Goal: Task Accomplishment & Management: Complete application form

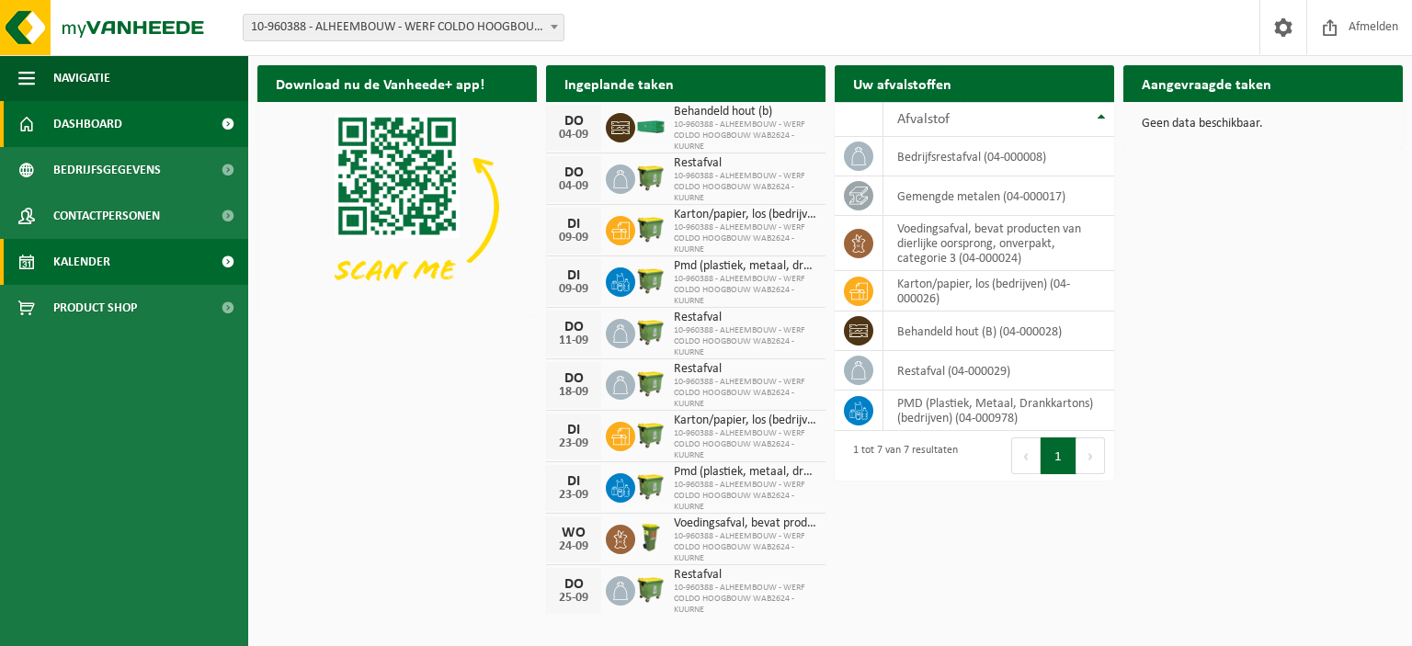
click at [128, 260] on link "Kalender" at bounding box center [124, 262] width 248 height 46
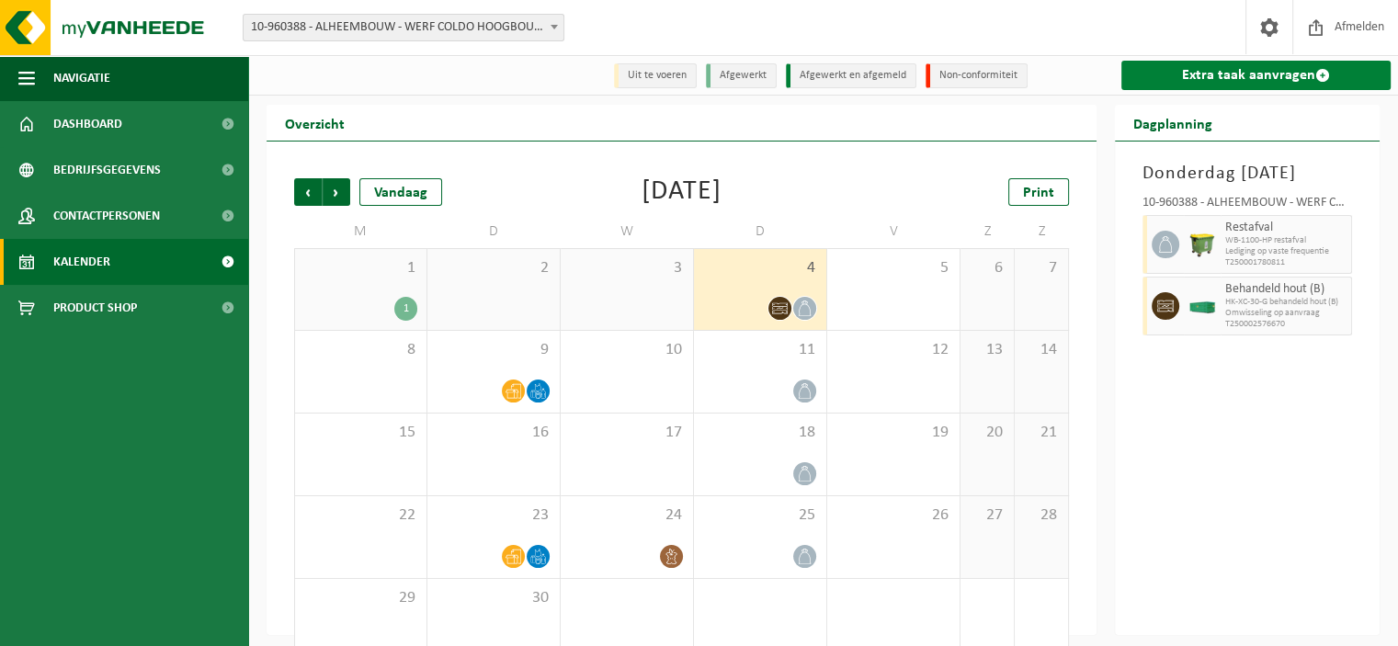
click at [1200, 80] on link "Extra taak aanvragen" at bounding box center [1255, 75] width 269 height 29
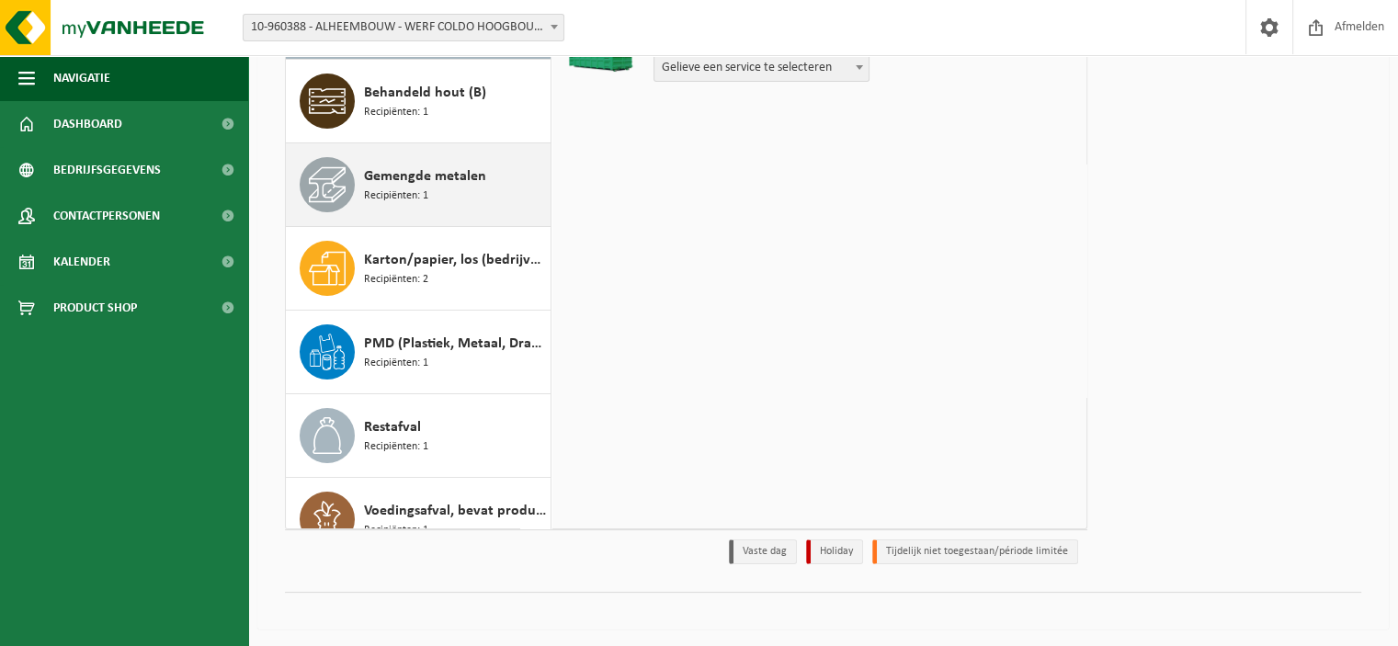
click at [420, 178] on span "Gemengde metalen" at bounding box center [425, 176] width 122 height 22
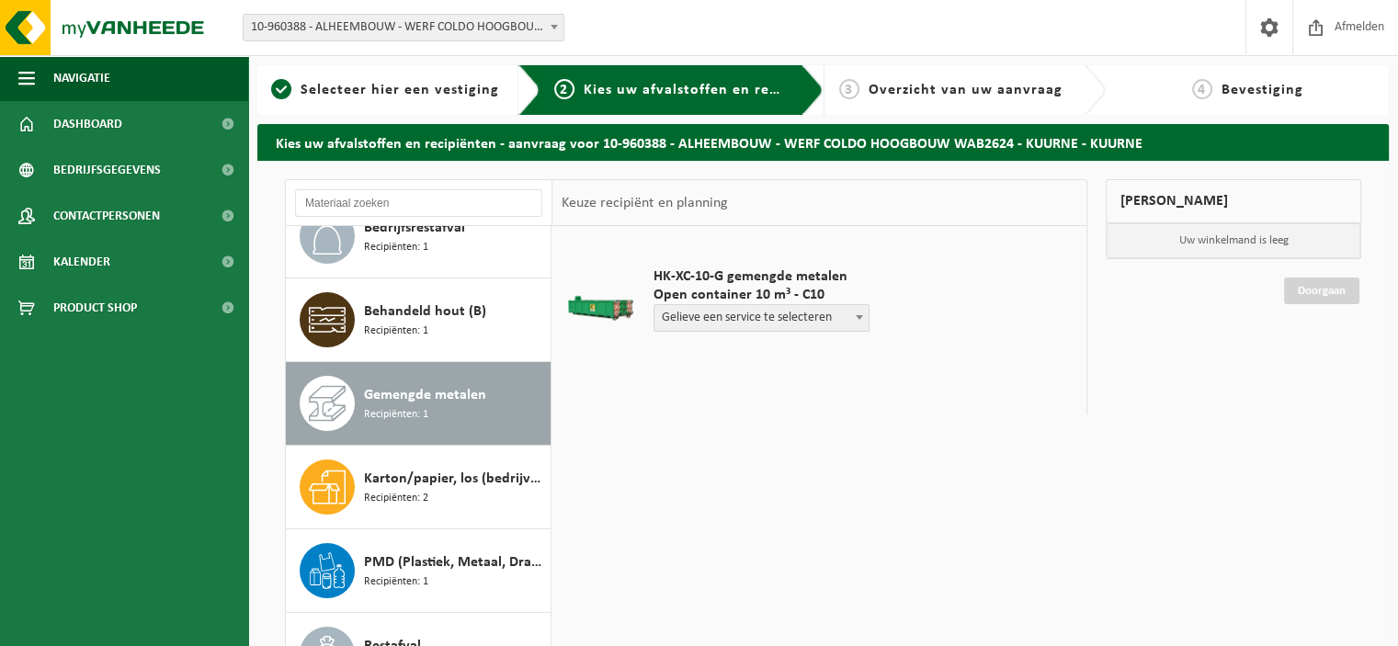
click at [801, 314] on span "Gelieve een service te selecteren" at bounding box center [761, 318] width 214 height 26
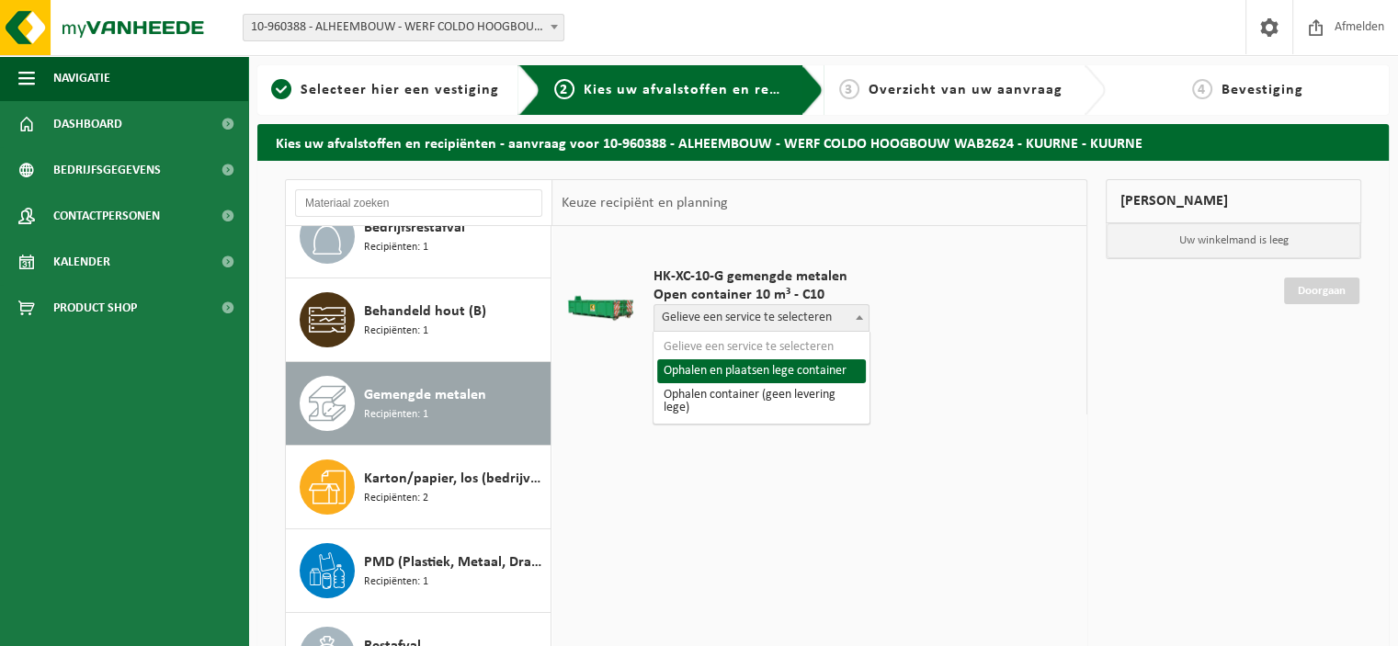
select select "P2PL-VEL-091299_HK-XC-10-GN-00_04-000017_46"
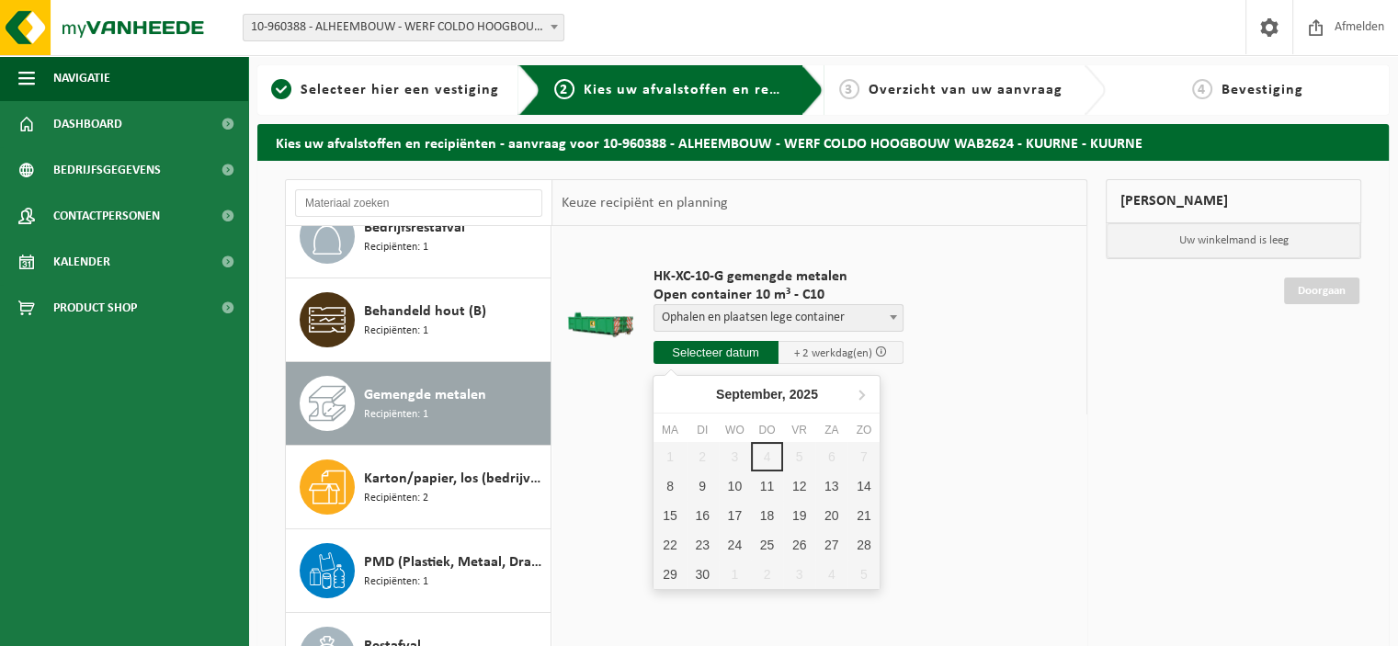
click at [698, 354] on input "text" at bounding box center [715, 352] width 125 height 23
click at [664, 486] on div "8" at bounding box center [669, 485] width 32 height 29
type input "Van 2025-09-08"
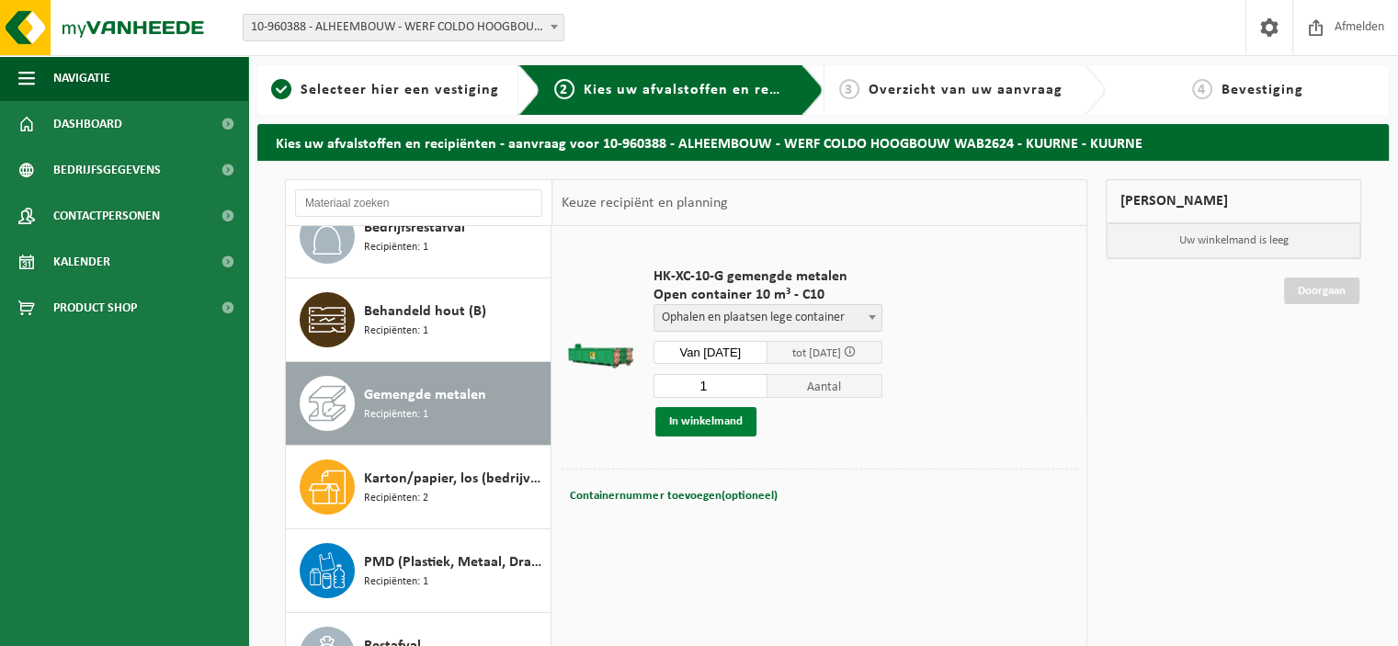
click at [709, 419] on button "In winkelmand" at bounding box center [705, 421] width 101 height 29
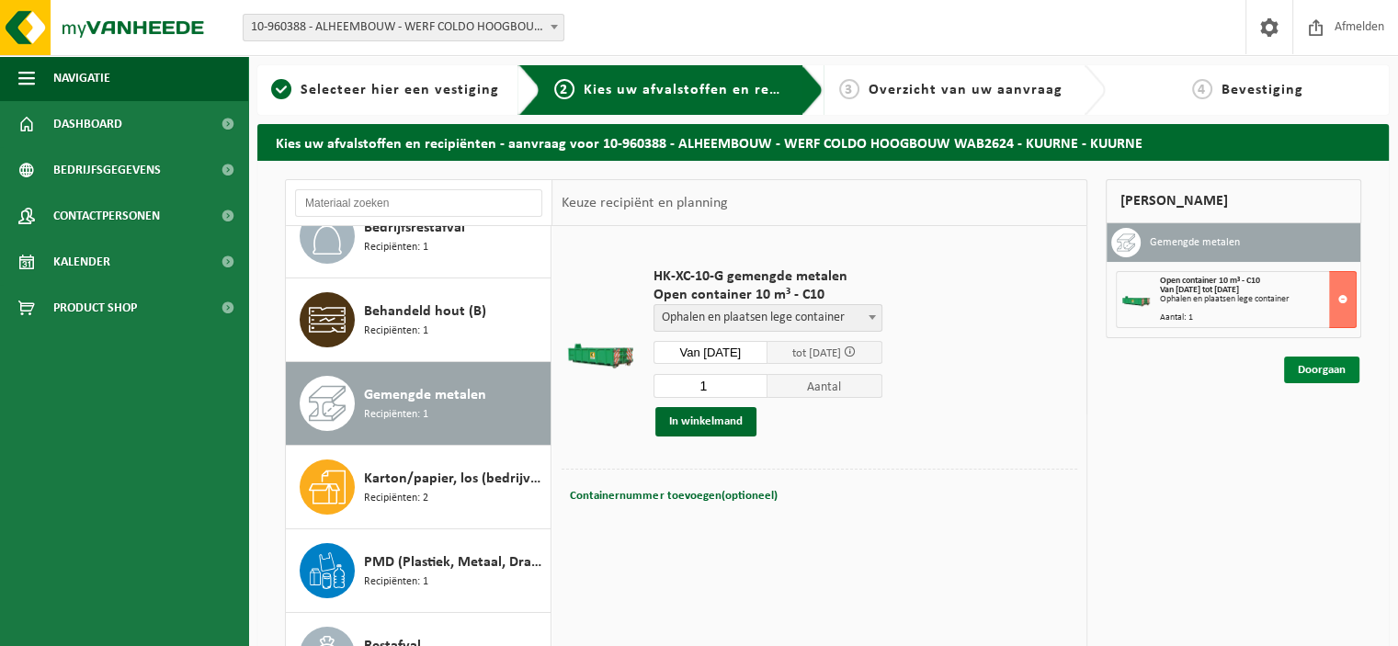
click at [1311, 368] on link "Doorgaan" at bounding box center [1321, 370] width 75 height 27
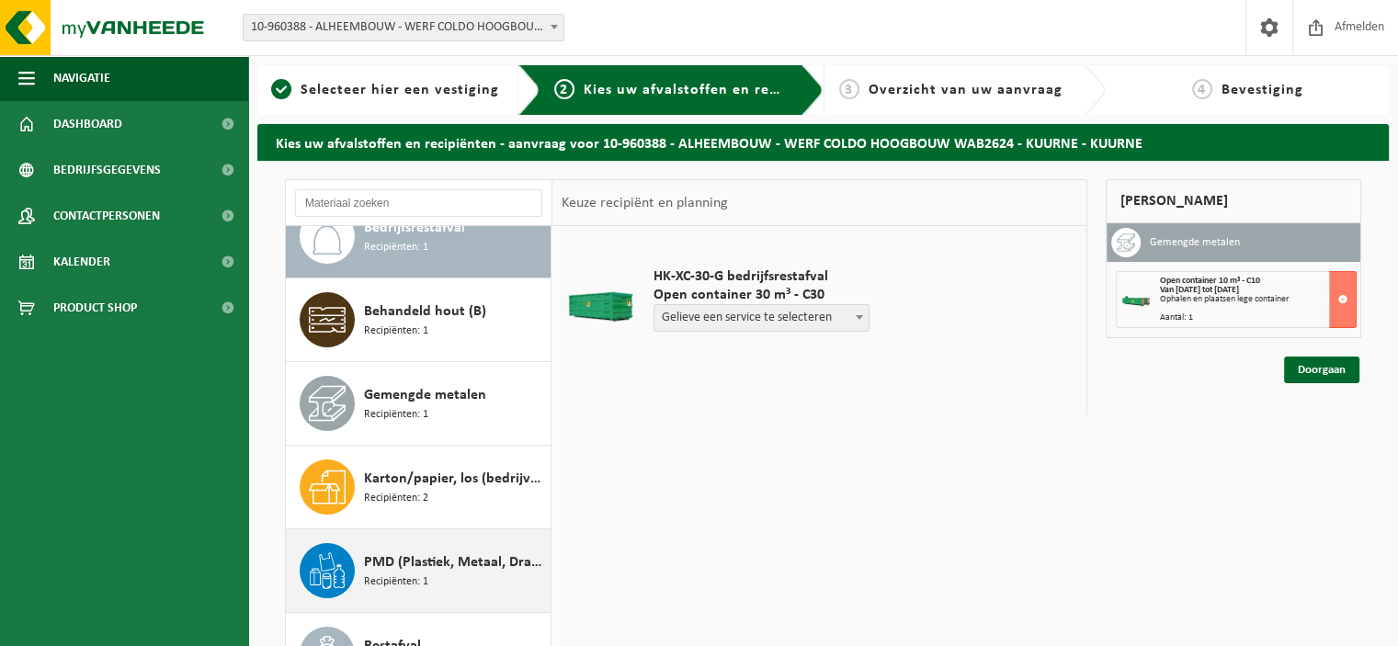
scroll to position [184, 0]
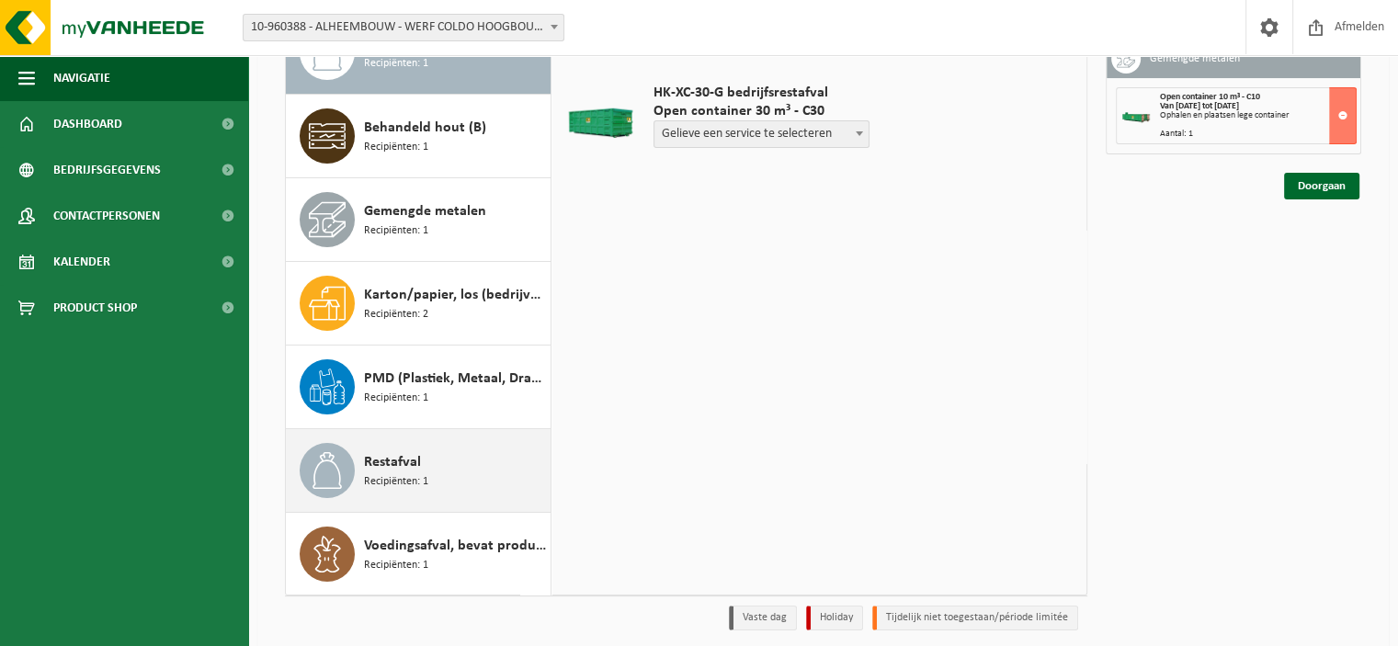
click at [420, 477] on span "Recipiënten: 1" at bounding box center [396, 481] width 64 height 17
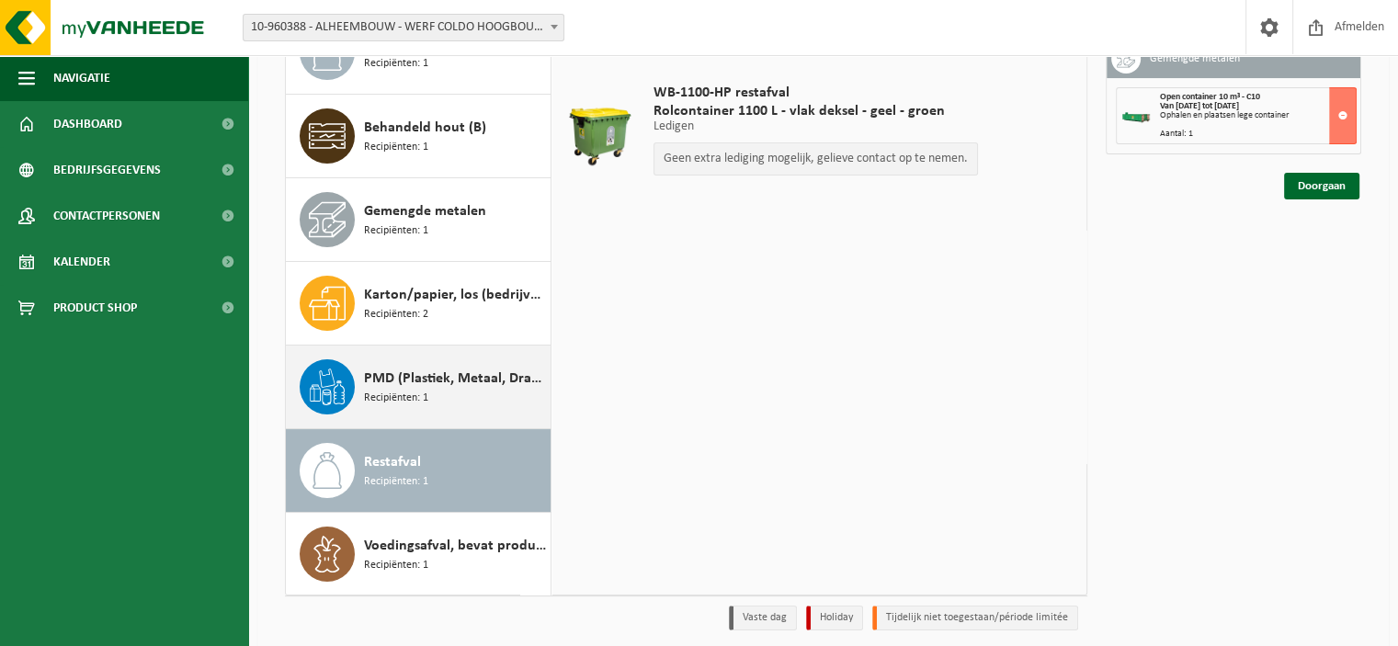
scroll to position [0, 0]
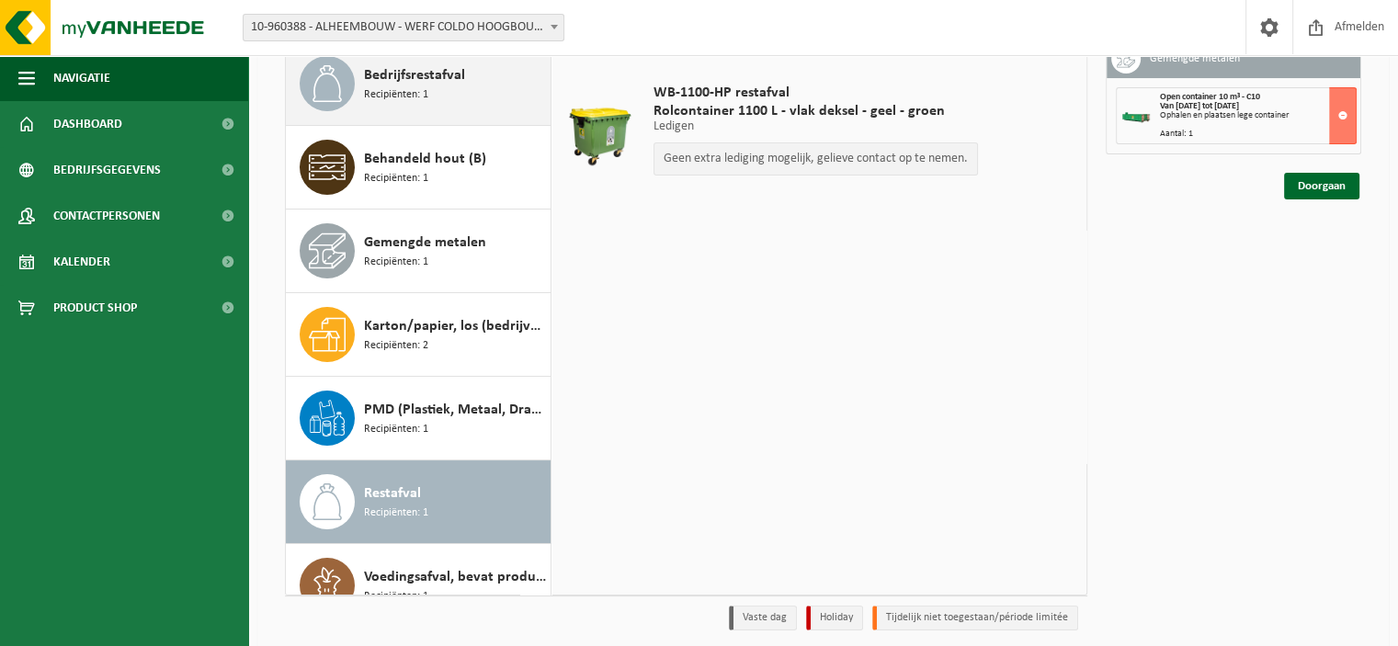
click at [429, 88] on div "Bedrijfsrestafval Recipiënten: 1" at bounding box center [455, 83] width 182 height 55
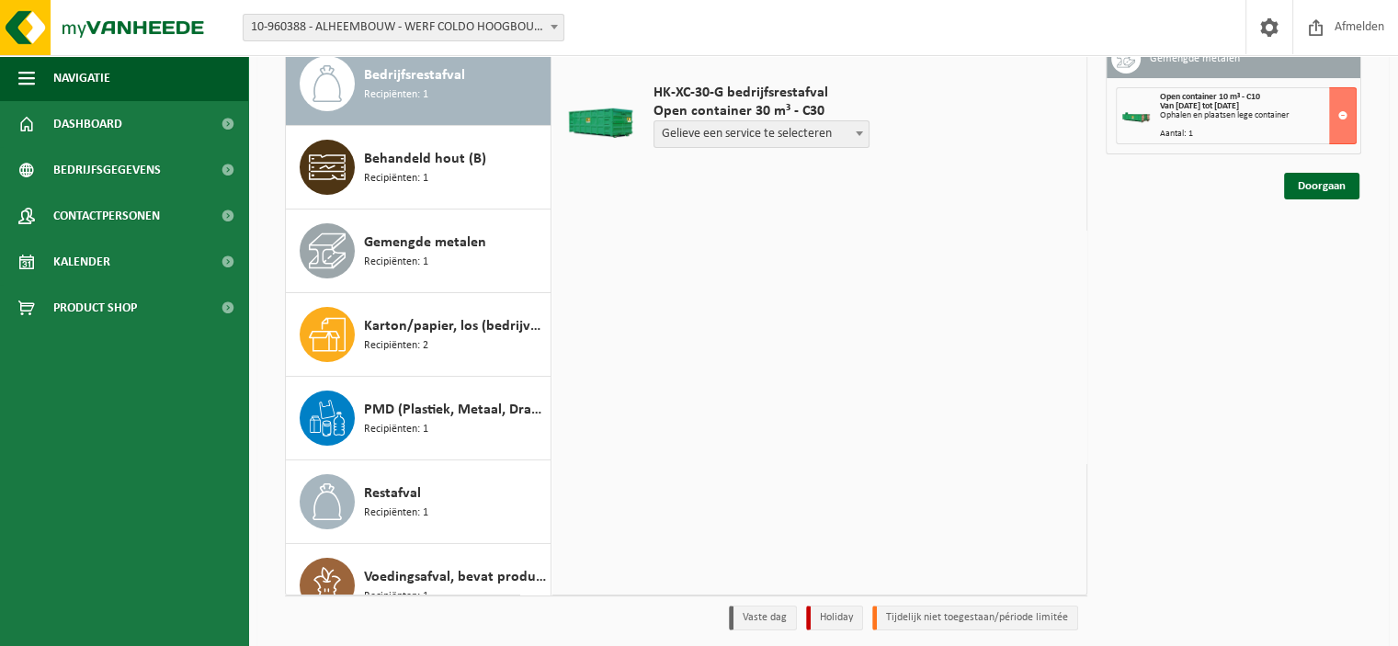
click at [782, 139] on span "Gelieve een service te selecteren" at bounding box center [761, 134] width 214 height 26
select select "P2PL-VEL-091298_HK-XC-30-GN-00_04-000008_46"
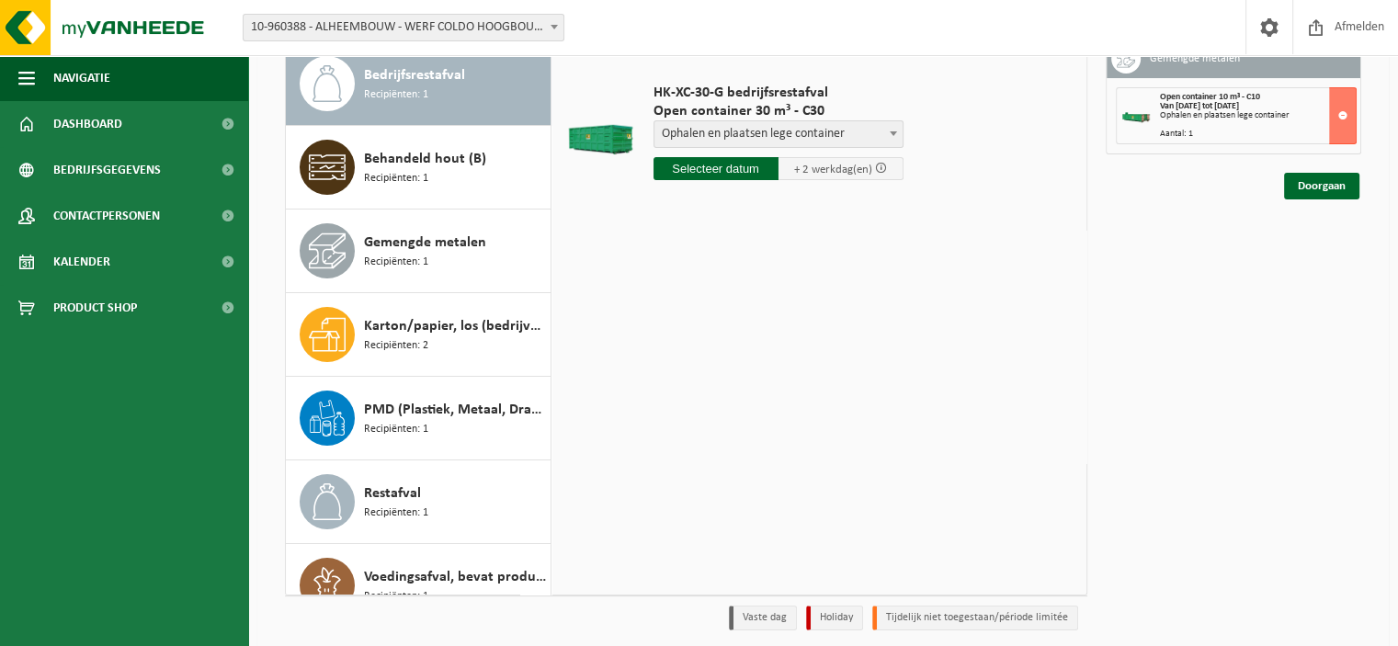
click at [735, 168] on input "text" at bounding box center [715, 168] width 125 height 23
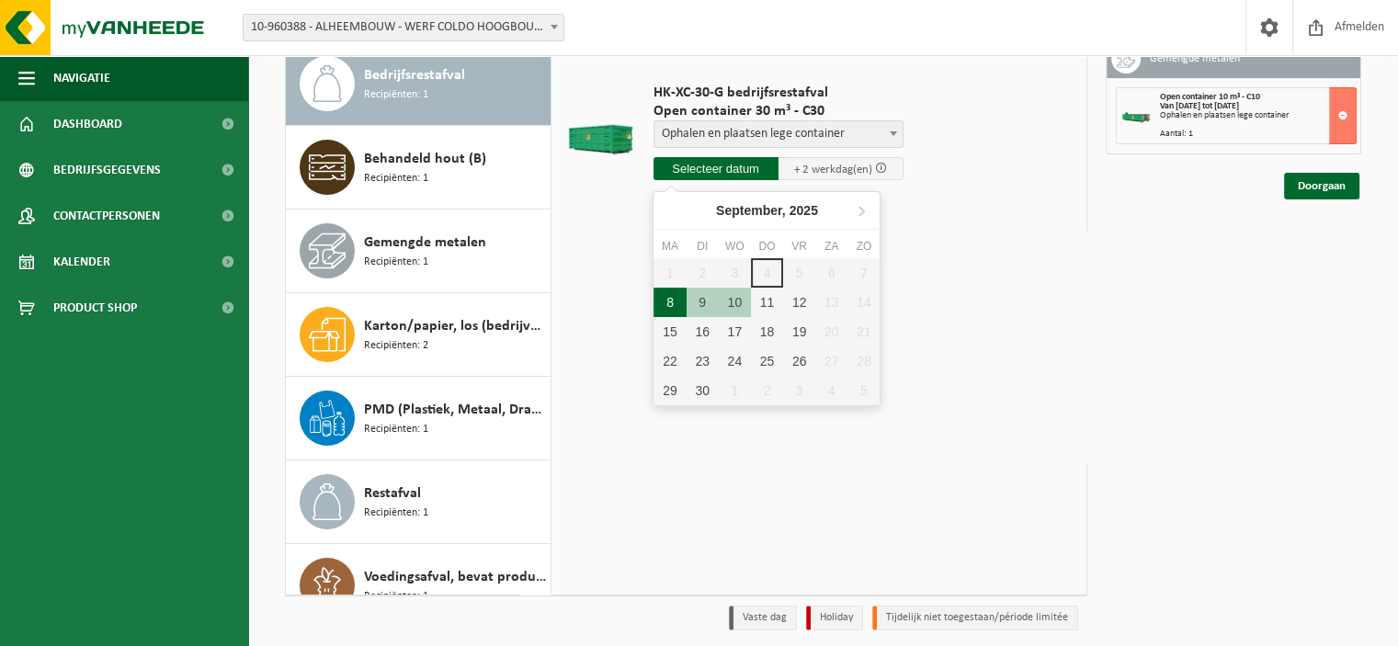
click at [668, 296] on div "8" at bounding box center [669, 302] width 32 height 29
type input "Van 2025-09-08"
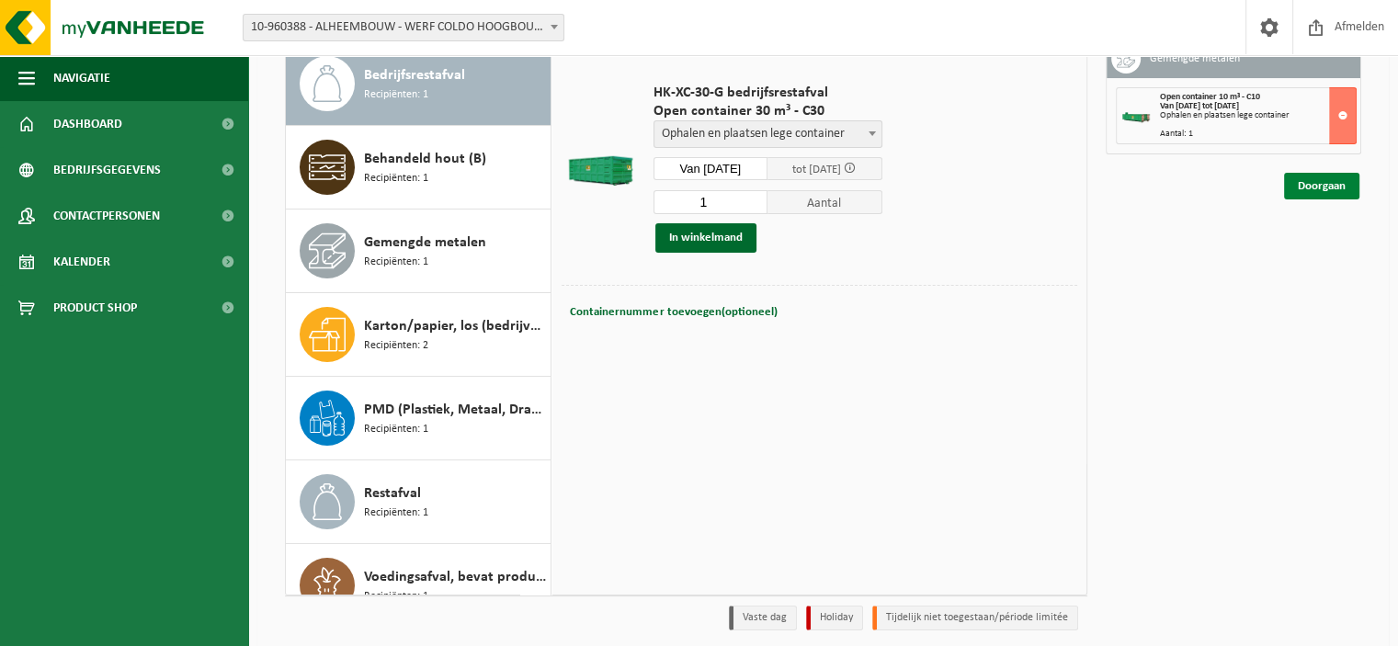
click at [1315, 190] on link "Doorgaan" at bounding box center [1321, 186] width 75 height 27
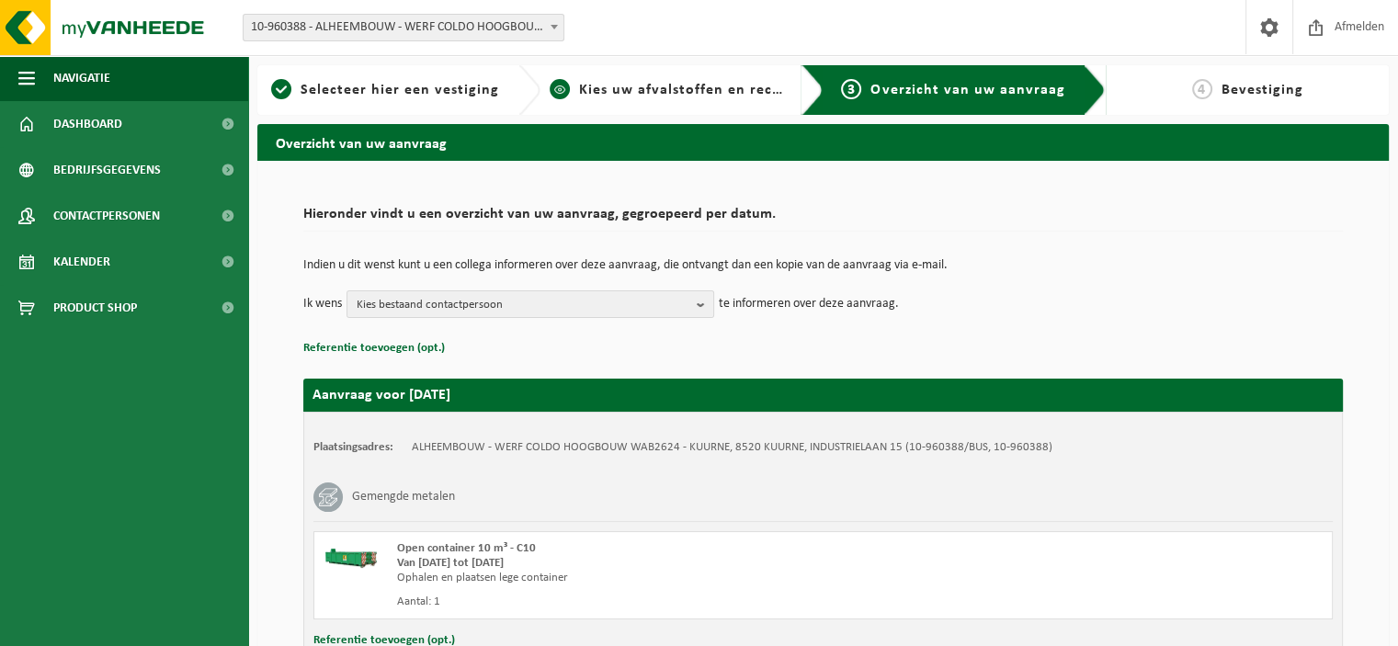
click at [614, 91] on span "Kies uw afvalstoffen en recipiënten" at bounding box center [705, 90] width 253 height 15
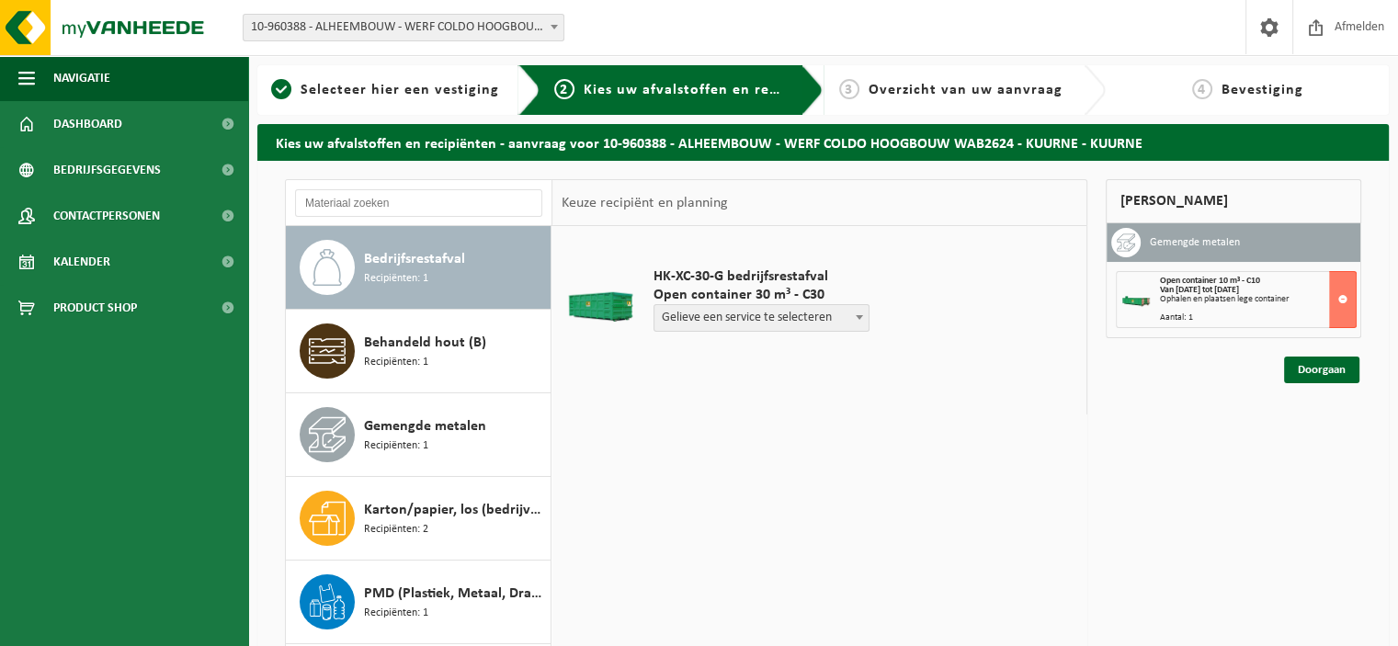
click at [693, 323] on span "Gelieve een service te selecteren" at bounding box center [761, 318] width 214 height 26
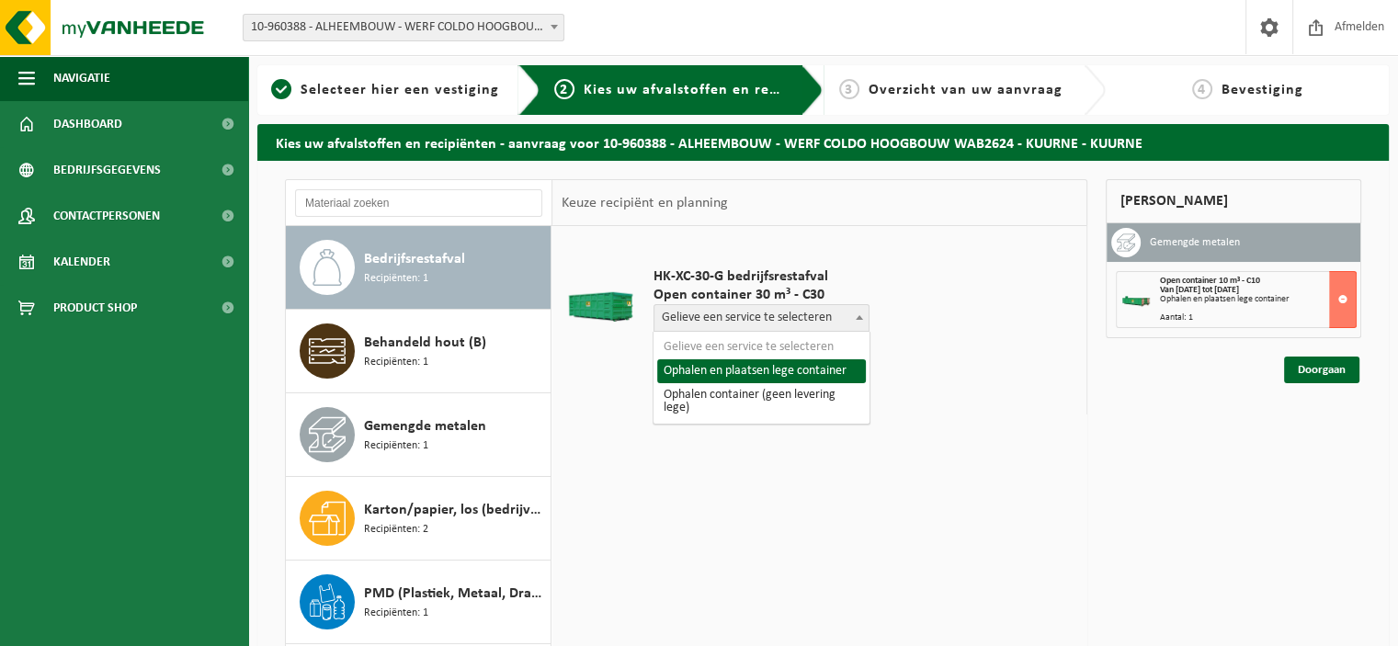
select select "P2PL-VEL-091298_HK-XC-30-GN-00_04-000008_46"
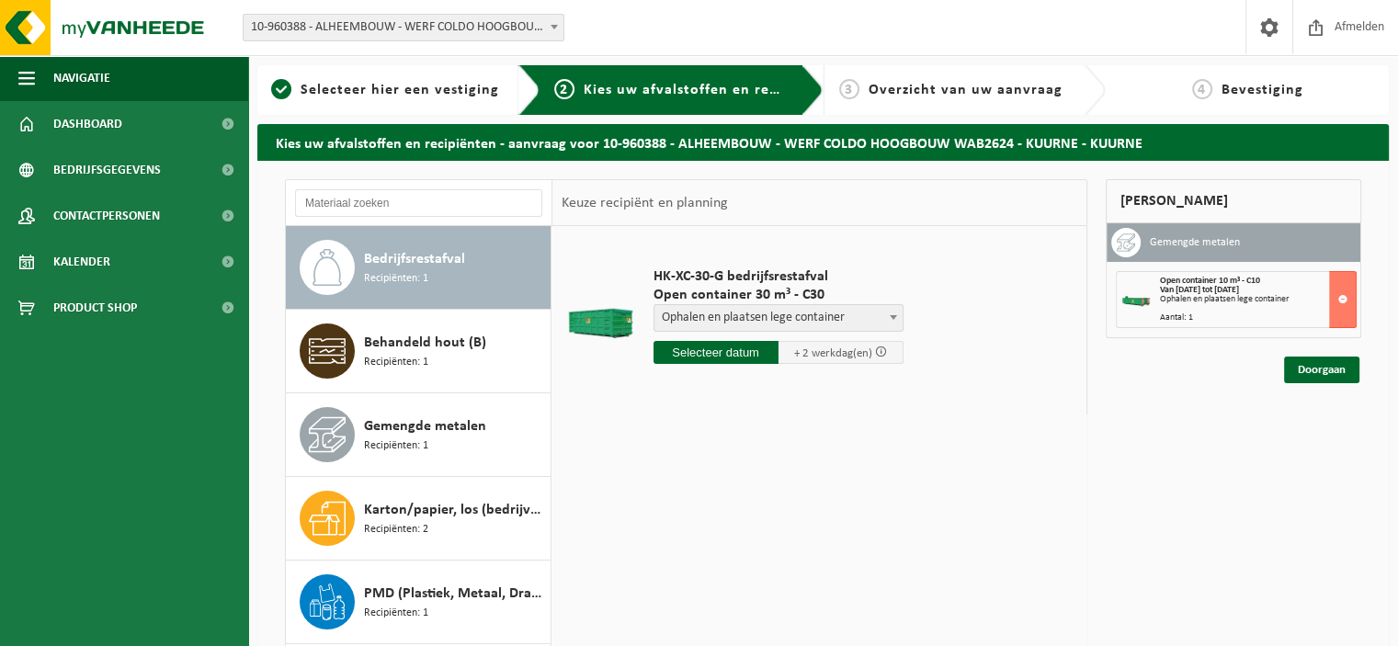
click at [662, 352] on input "text" at bounding box center [715, 352] width 125 height 23
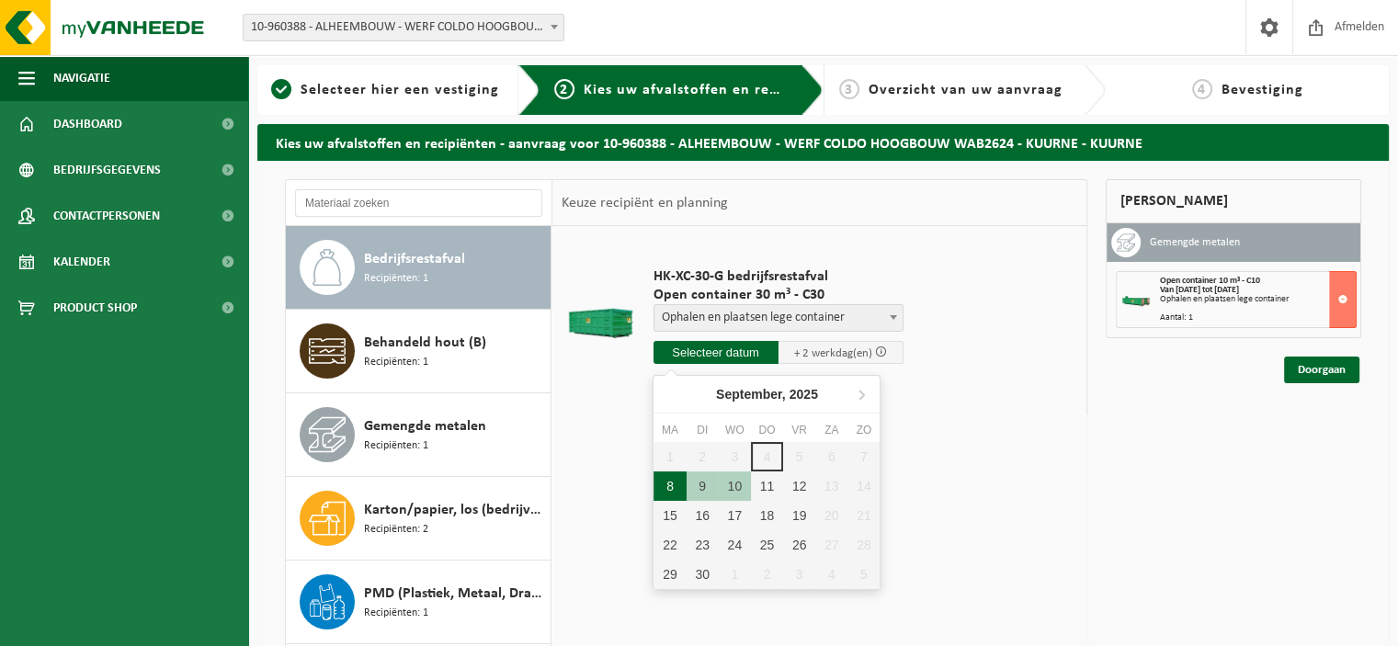
click at [672, 482] on div "8" at bounding box center [669, 485] width 32 height 29
type input "Van 2025-09-08"
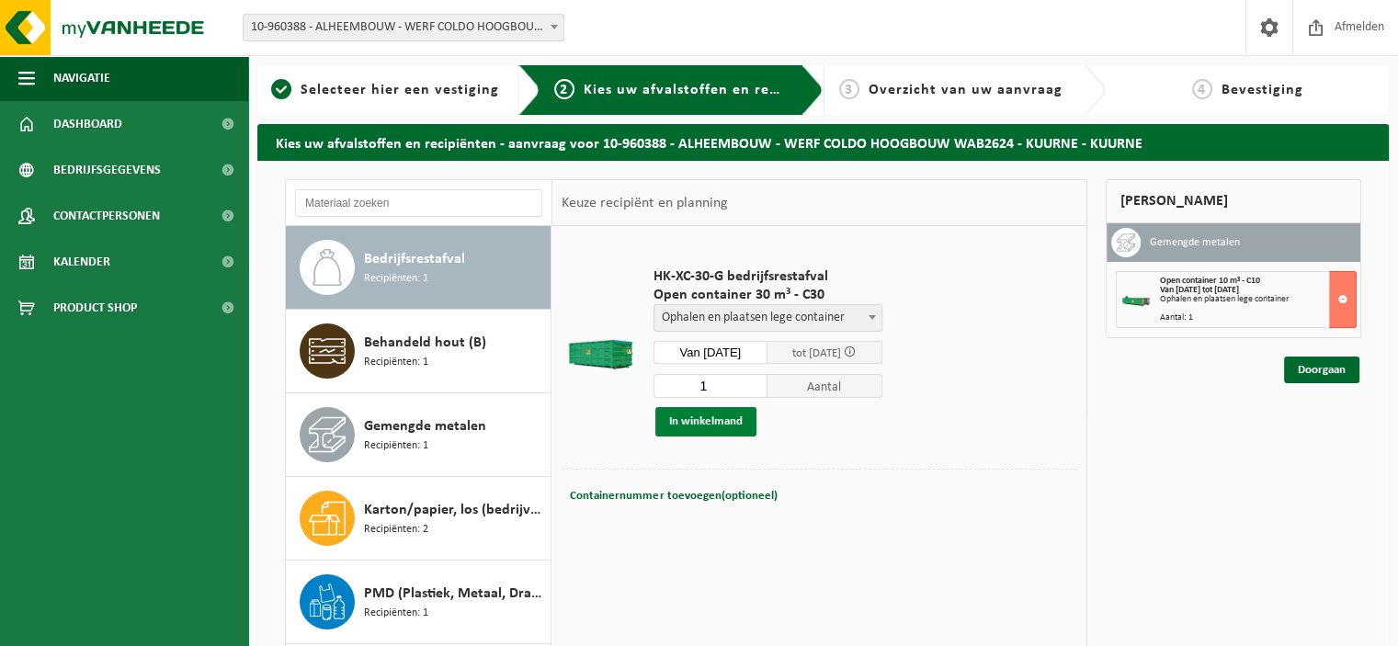
click at [709, 422] on button "In winkelmand" at bounding box center [705, 421] width 101 height 29
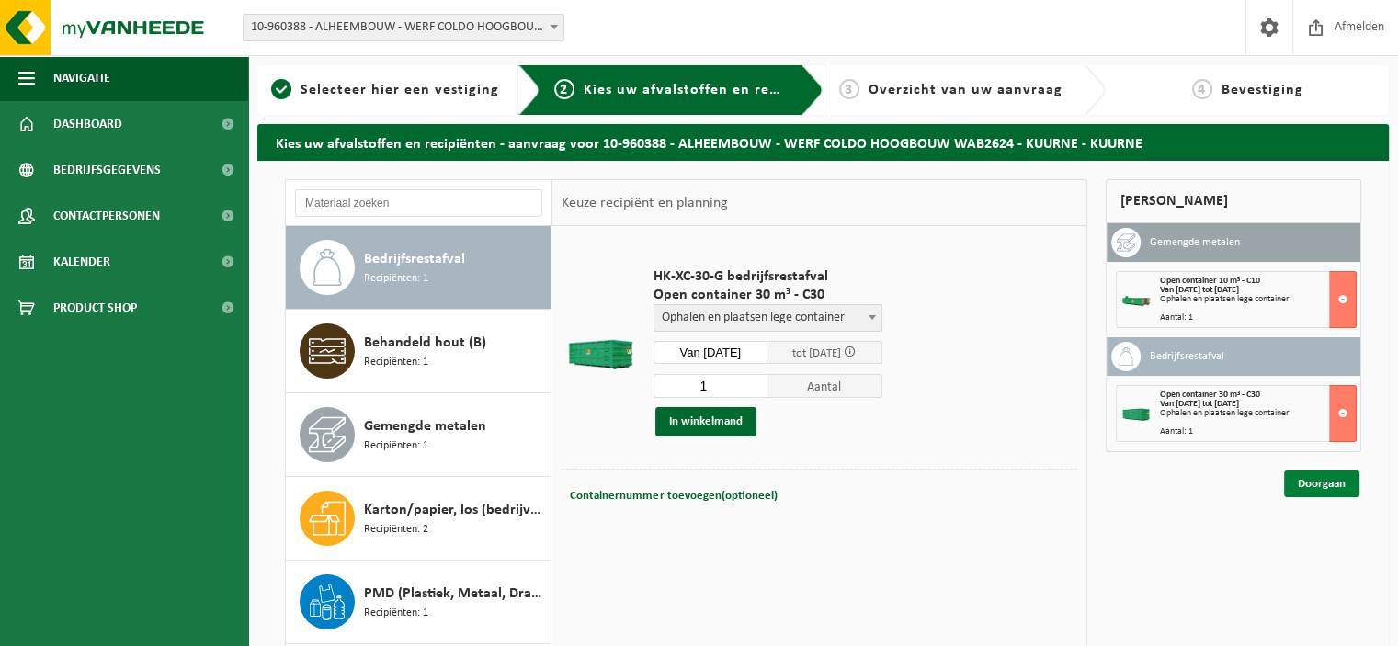
click at [1334, 483] on link "Doorgaan" at bounding box center [1321, 484] width 75 height 27
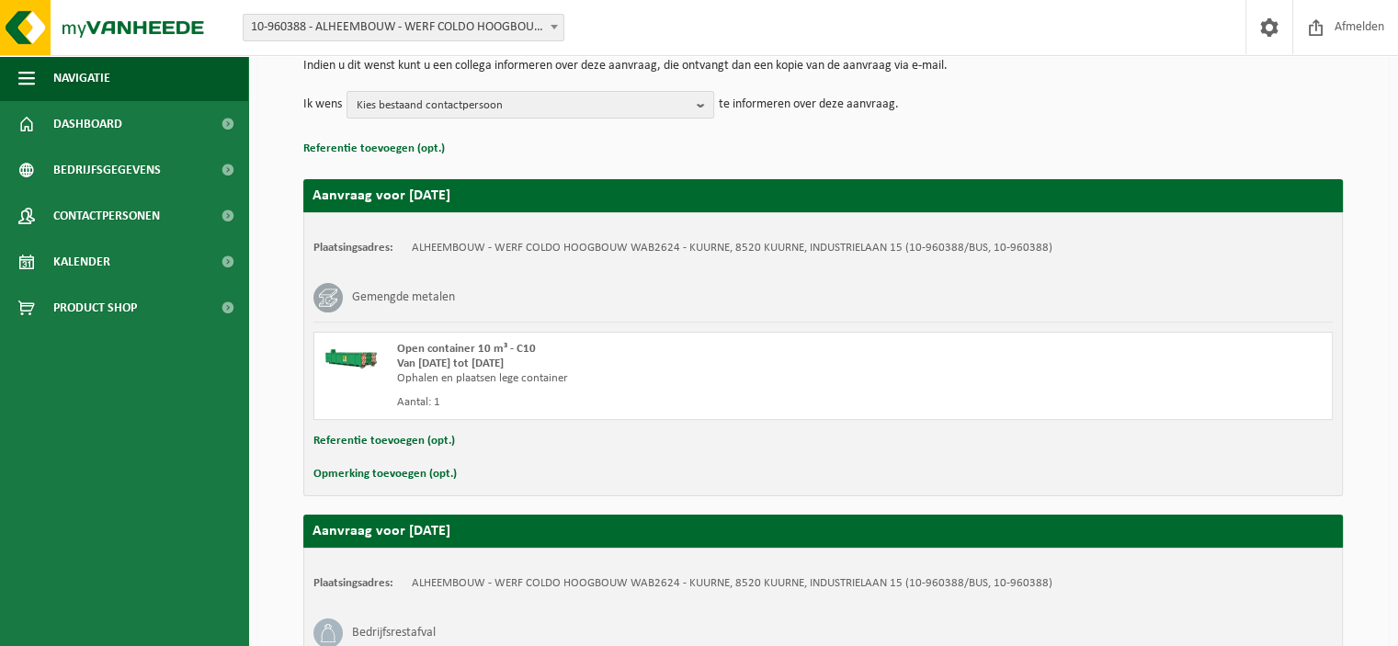
scroll to position [475, 0]
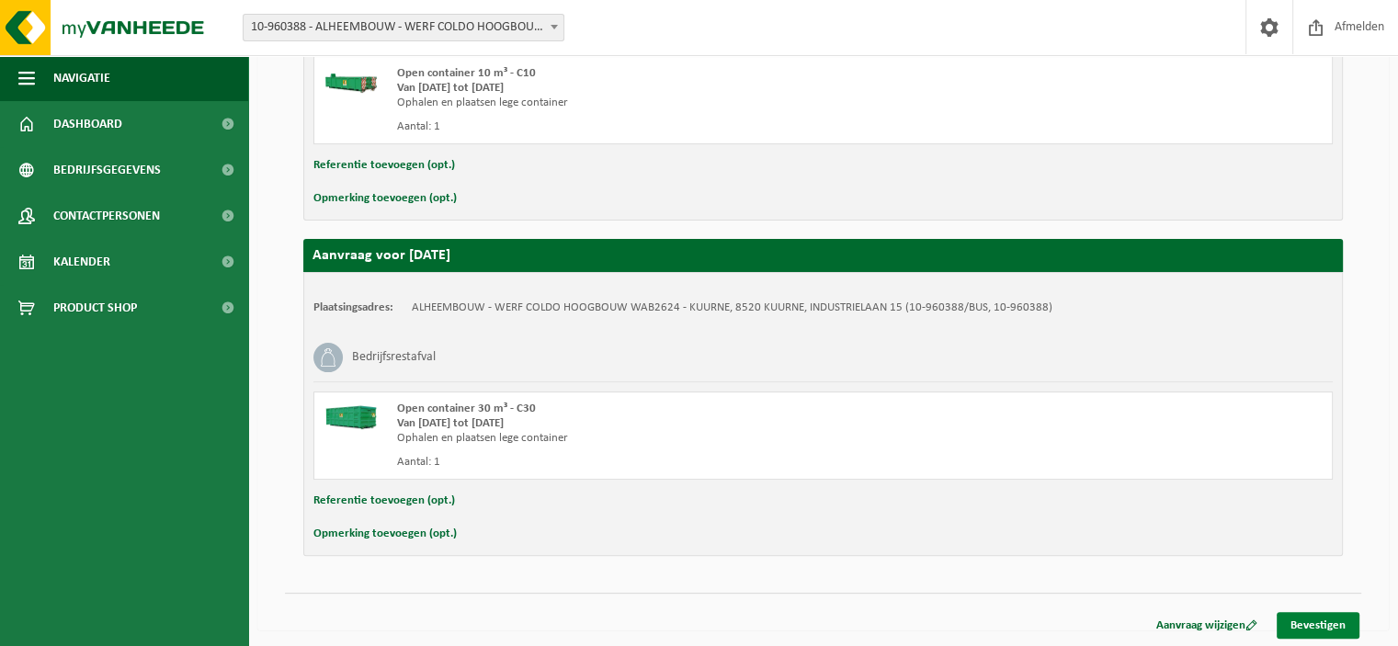
click at [1312, 618] on link "Bevestigen" at bounding box center [1317, 625] width 83 height 27
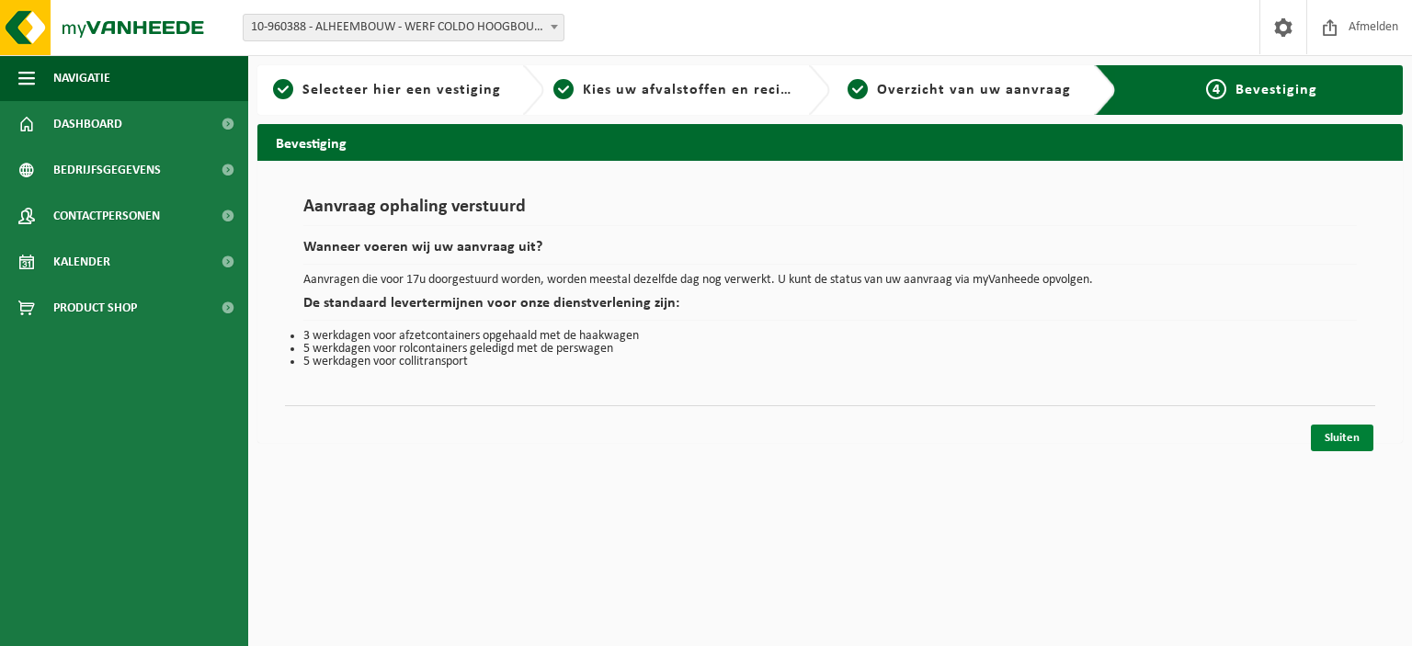
click at [1325, 442] on link "Sluiten" at bounding box center [1341, 438] width 62 height 27
